Goal: Task Accomplishment & Management: Manage account settings

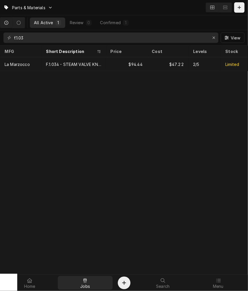
click at [91, 283] on div "Jobs" at bounding box center [85, 283] width 53 height 12
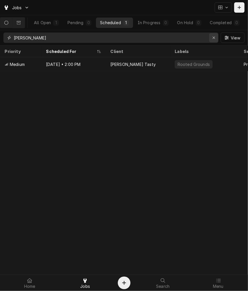
click at [215, 39] on icon "Erase input" at bounding box center [214, 38] width 3 height 4
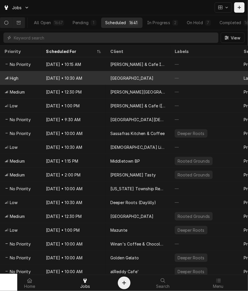
click at [137, 75] on div "[GEOGRAPHIC_DATA]" at bounding box center [132, 78] width 43 height 6
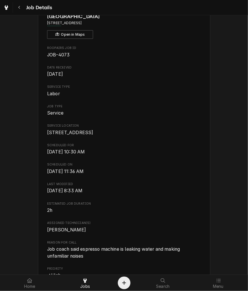
scroll to position [53, 0]
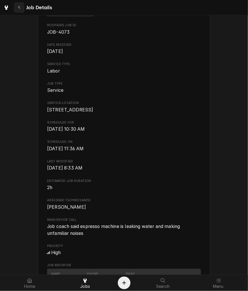
click at [18, 6] on div "Navigate back" at bounding box center [19, 8] width 6 height 6
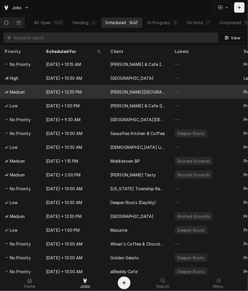
click at [119, 93] on div "[PERSON_NAME][GEOGRAPHIC_DATA]" at bounding box center [138, 92] width 55 height 6
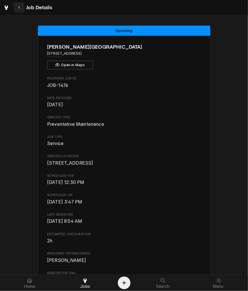
click at [16, 9] on div "Navigate back" at bounding box center [19, 8] width 6 height 6
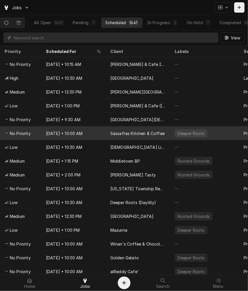
click at [125, 135] on div "Sassafras Kitchen & Coffee" at bounding box center [138, 133] width 54 height 6
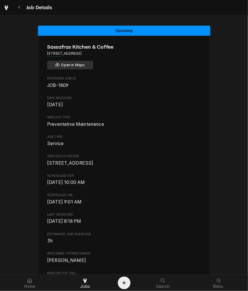
click at [61, 65] on button "Open in Maps" at bounding box center [70, 65] width 46 height 9
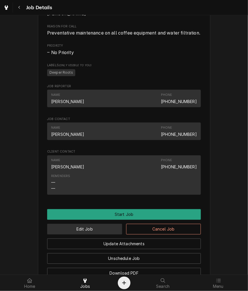
scroll to position [266, 0]
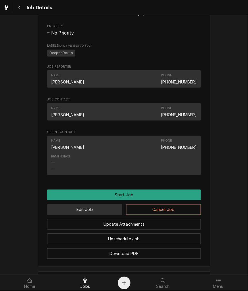
click at [105, 215] on button "Edit Job" at bounding box center [84, 209] width 75 height 11
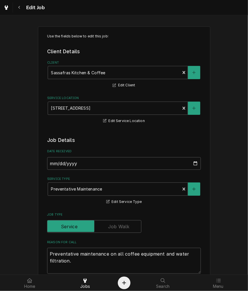
type textarea "x"
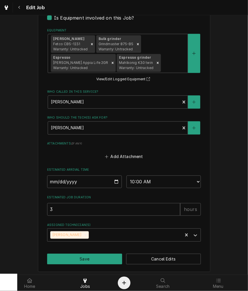
scroll to position [369, 0]
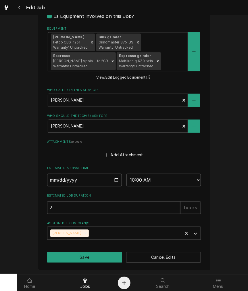
click at [113, 179] on input "[DATE]" at bounding box center [84, 180] width 75 height 13
type input "[DATE]"
type textarea "x"
click at [139, 183] on select "AM / PM 6:00 AM 6:15 AM 6:30 AM 6:45 AM 7:00 AM 7:15 AM 7:30 AM 7:45 AM 8:00 AM…" at bounding box center [164, 180] width 75 height 13
select select "11:00:00"
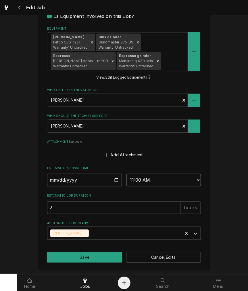
click at [127, 174] on select "AM / PM 6:00 AM 6:15 AM 6:30 AM 6:45 AM 7:00 AM 7:15 AM 7:30 AM 7:45 AM 8:00 AM…" at bounding box center [164, 180] width 75 height 13
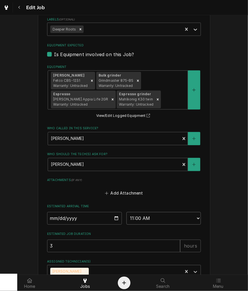
scroll to position [316, 0]
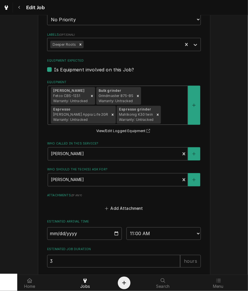
click at [167, 104] on div "Brewer Fetco CBS-1231 Warranty: Untracked Bulk grinder Grindmaster 875-BS Warra…" at bounding box center [118, 105] width 140 height 39
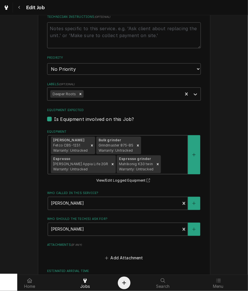
scroll to position [213, 0]
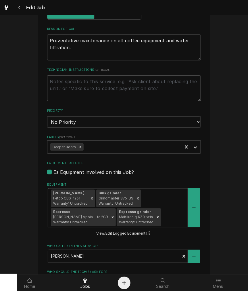
click at [66, 87] on textarea "Technician Instructions ( optional )" at bounding box center [124, 88] width 154 height 26
type textarea "x"
type textarea "C"
type textarea "x"
type textarea "CO"
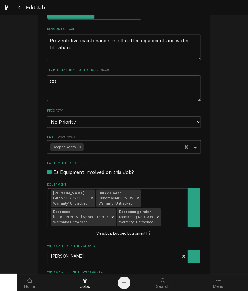
type textarea "x"
type textarea "CON"
type textarea "x"
type textarea "CONF"
type textarea "x"
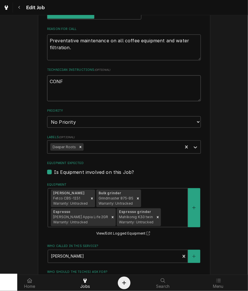
type textarea "CONFI"
type textarea "x"
type textarea "CONFIR"
type textarea "x"
type textarea "CONFIRM"
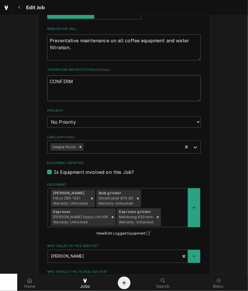
type textarea "x"
type textarea "CONFIRME"
type textarea "x"
type textarea "CONFIRMED"
type textarea "x"
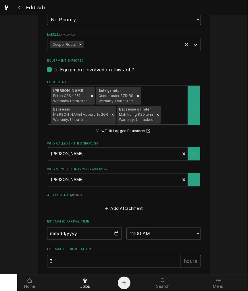
type textarea "CONFIRMED"
click at [82, 15] on select "No Priority Urgent High Medium Low" at bounding box center [124, 20] width 154 height 12
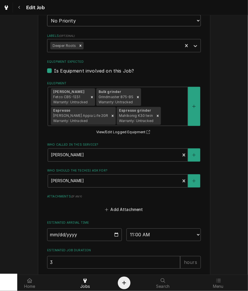
select select "2"
click at [47, 15] on select "No Priority Urgent High Medium Low" at bounding box center [124, 21] width 154 height 12
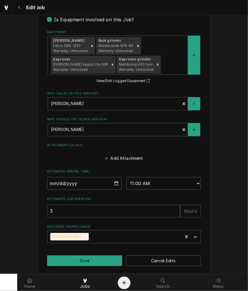
scroll to position [369, 0]
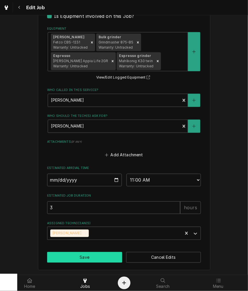
click at [72, 254] on button "Save" at bounding box center [84, 257] width 75 height 11
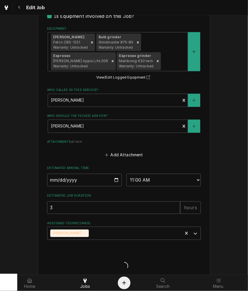
type textarea "x"
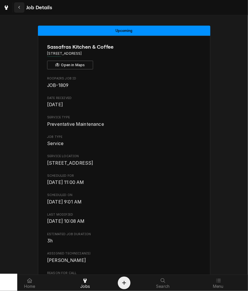
click at [17, 7] on div "Navigate back" at bounding box center [19, 8] width 6 height 6
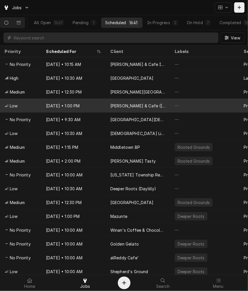
click at [102, 100] on div "[DATE] • 1:00 PM" at bounding box center [73, 106] width 64 height 14
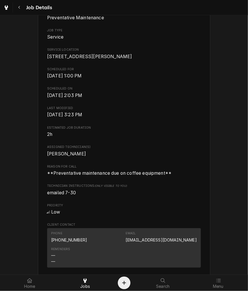
scroll to position [213, 0]
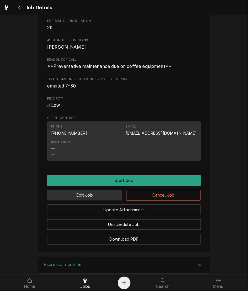
click at [93, 201] on button "Edit Job" at bounding box center [84, 195] width 75 height 11
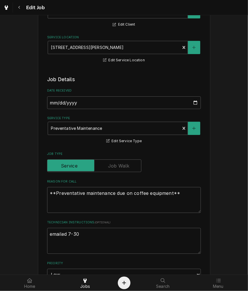
type textarea "x"
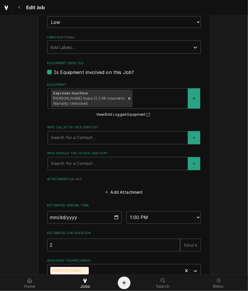
scroll to position [350, 0]
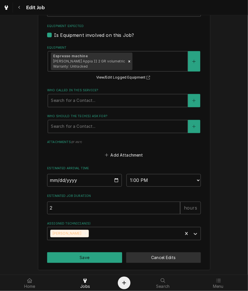
click at [188, 258] on button "Cancel Edits" at bounding box center [163, 257] width 75 height 11
